Goal: Task Accomplishment & Management: Manage account settings

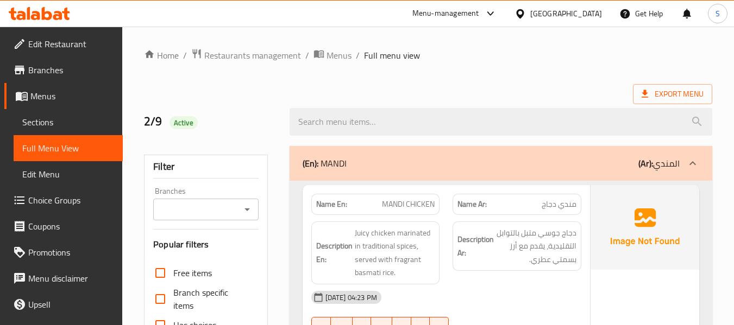
scroll to position [9383, 0]
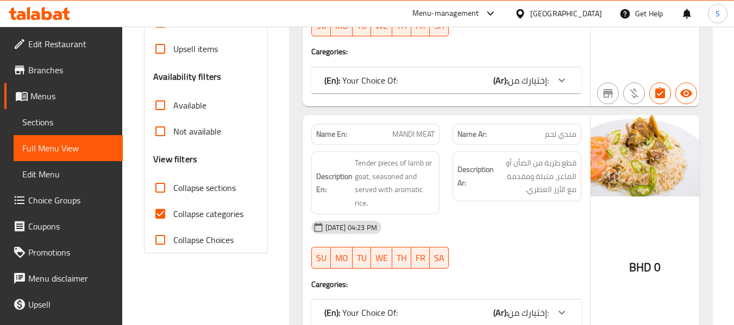
scroll to position [326, 0]
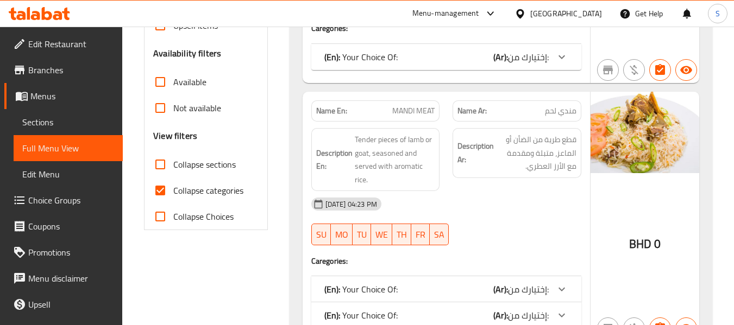
click at [193, 192] on span "Collapse categories" at bounding box center [208, 190] width 70 height 13
click at [173, 192] on input "Collapse categories" at bounding box center [160, 191] width 26 height 26
checkbox input "false"
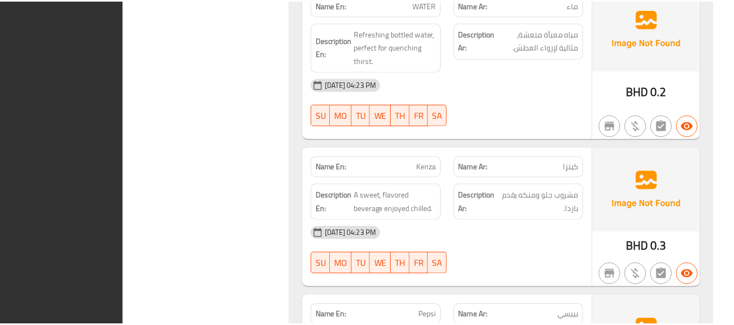
scroll to position [9383, 0]
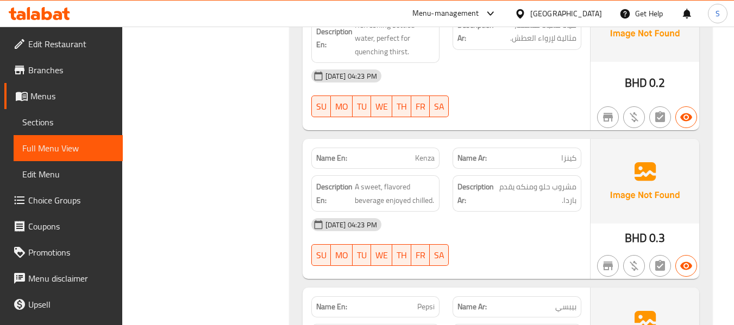
drag, startPoint x: 205, startPoint y: 108, endPoint x: 162, endPoint y: 90, distance: 46.8
click at [70, 41] on span "Edit Restaurant" at bounding box center [71, 43] width 86 height 13
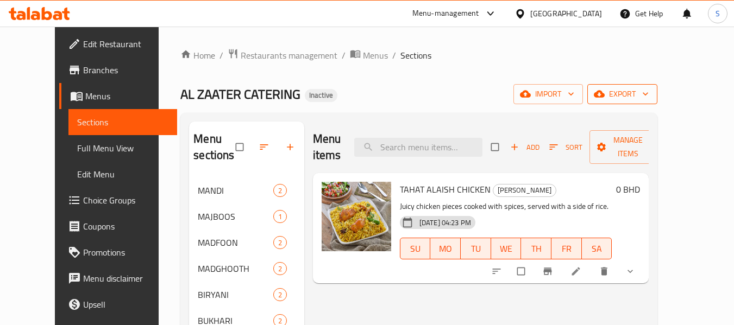
click at [648, 88] on span "export" at bounding box center [622, 94] width 53 height 14
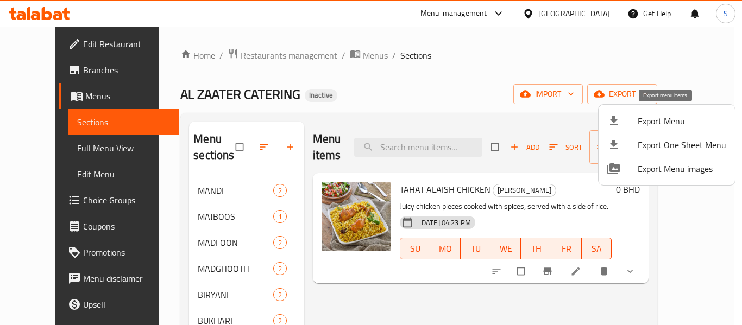
click at [661, 121] on span "Export Menu" at bounding box center [682, 121] width 89 height 13
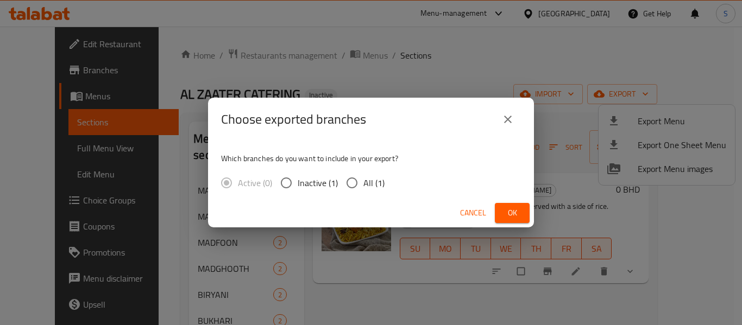
click at [369, 174] on label "All (1)" at bounding box center [363, 183] width 44 height 23
click at [363, 174] on input "All (1)" at bounding box center [352, 183] width 23 height 23
radio input "true"
click at [506, 206] on button "Ok" at bounding box center [512, 213] width 35 height 20
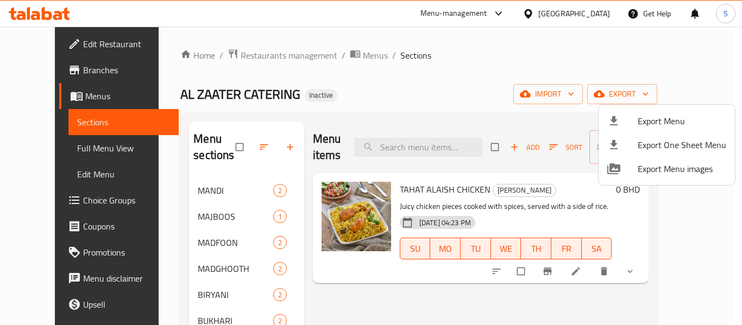
click at [312, 309] on div at bounding box center [371, 162] width 742 height 325
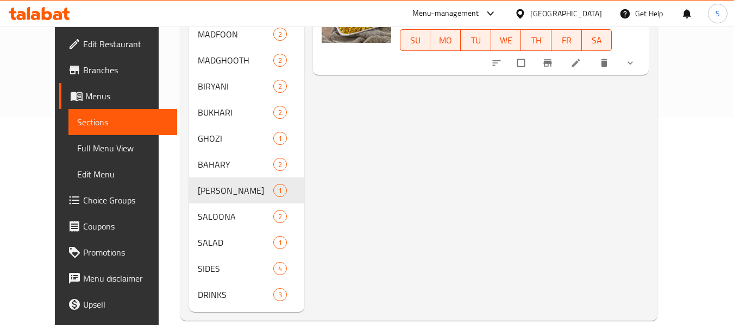
scroll to position [217, 0]
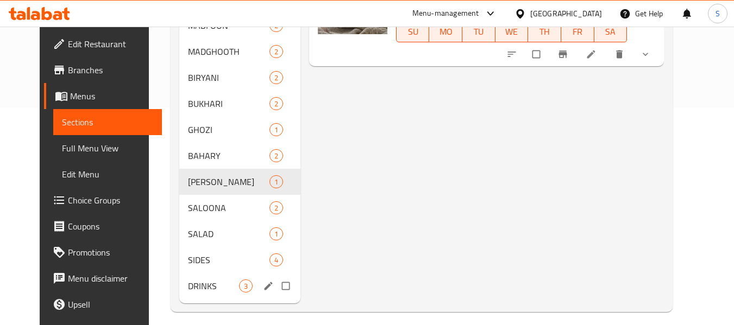
click at [193, 280] on span "DRINKS" at bounding box center [213, 286] width 51 height 13
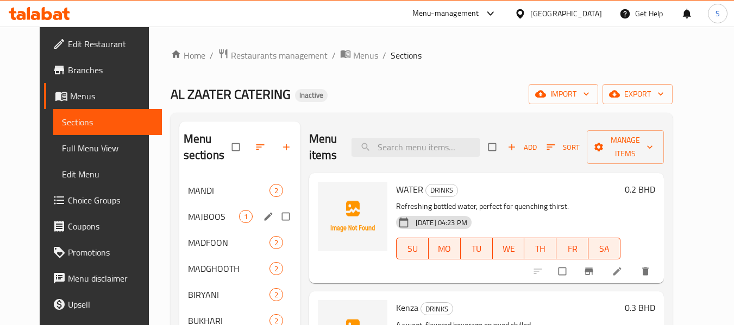
click at [195, 197] on div "MANDI 2" at bounding box center [239, 191] width 121 height 26
